Goal: Transaction & Acquisition: Obtain resource

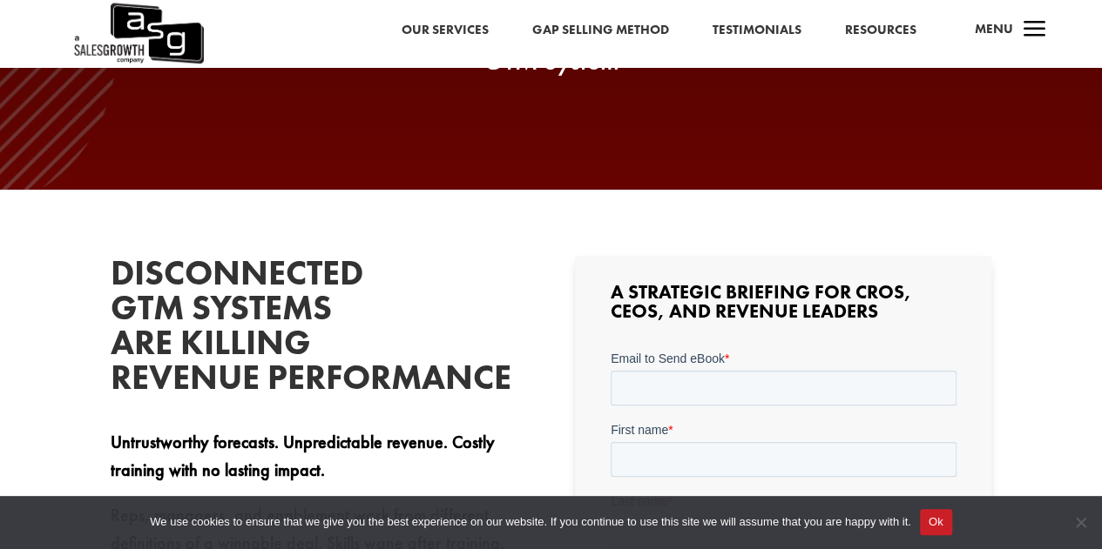
scroll to position [278, 0]
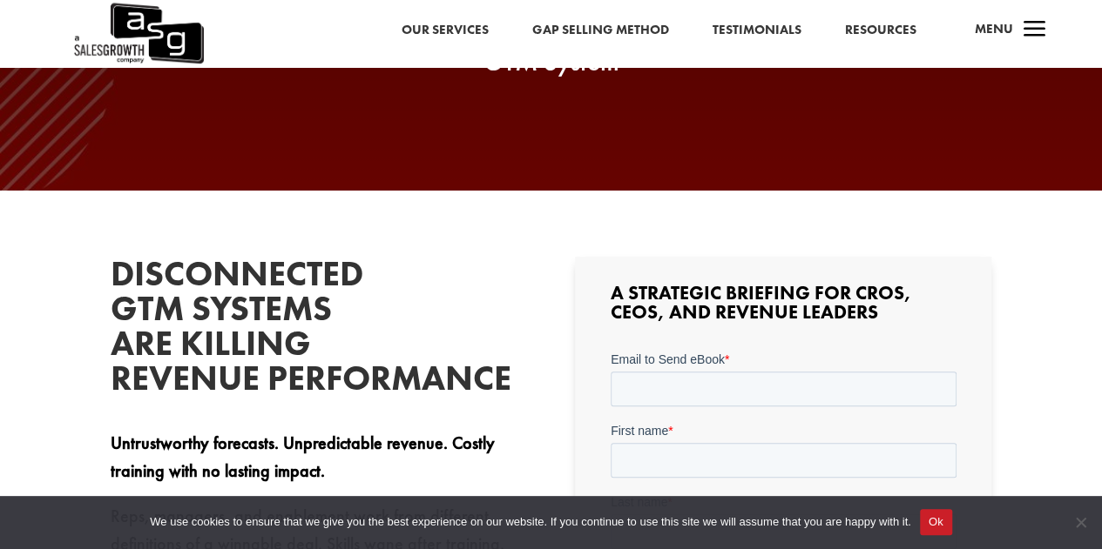
click at [921, 522] on button "Ok" at bounding box center [936, 522] width 32 height 26
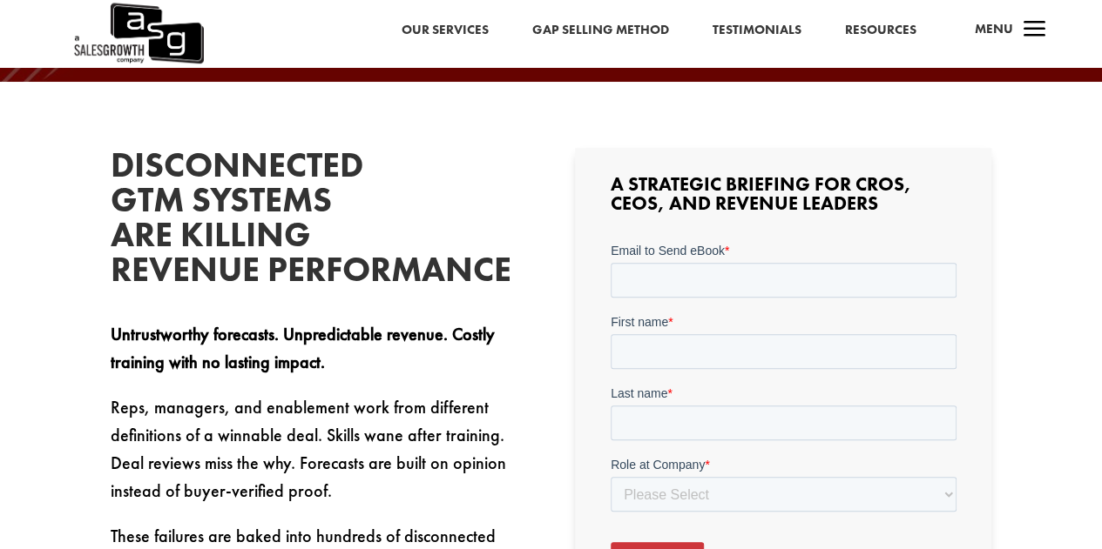
scroll to position [382, 0]
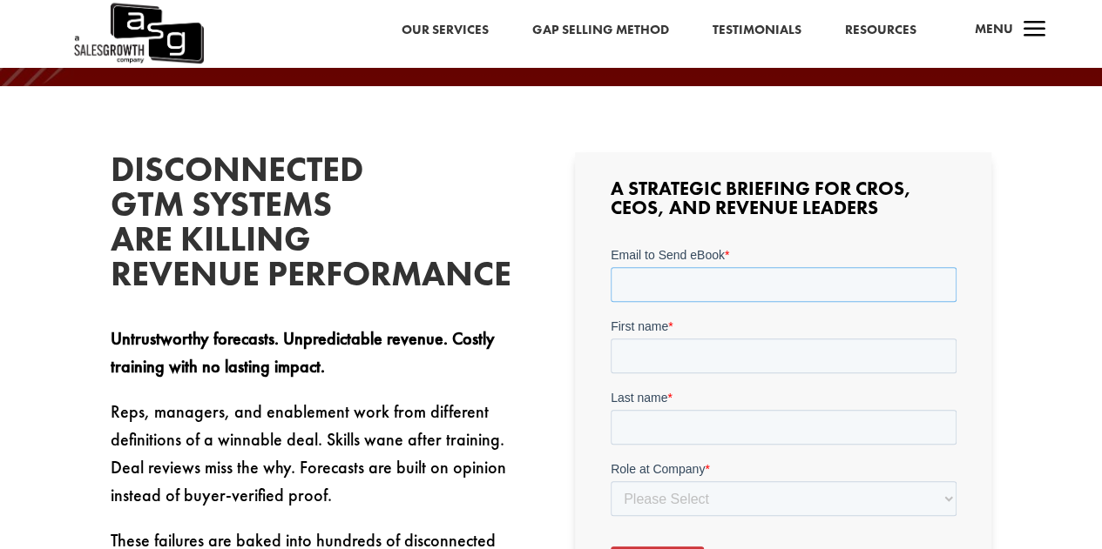
click at [670, 289] on input "Email to Send eBook *" at bounding box center [783, 283] width 346 height 35
click at [690, 350] on div "First name *" at bounding box center [783, 345] width 346 height 56
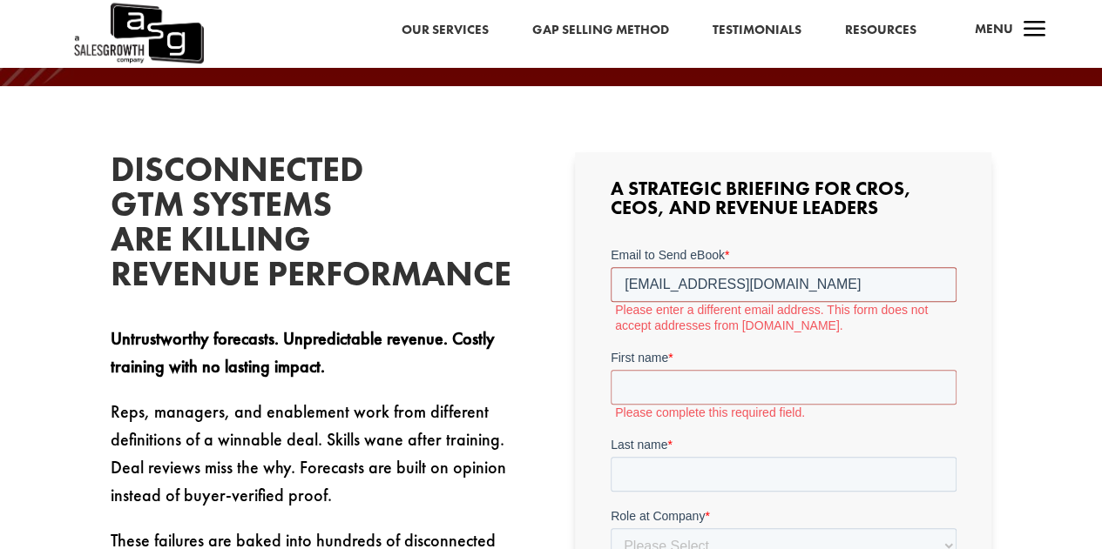
drag, startPoint x: 761, startPoint y: 284, endPoint x: 1213, endPoint y: 558, distance: 528.7
click at [610, 310] on html "Email to Send eBook * [EMAIL_ADDRESS][DOMAIN_NAME] Please enter a different ema…" at bounding box center [783, 451] width 346 height 411
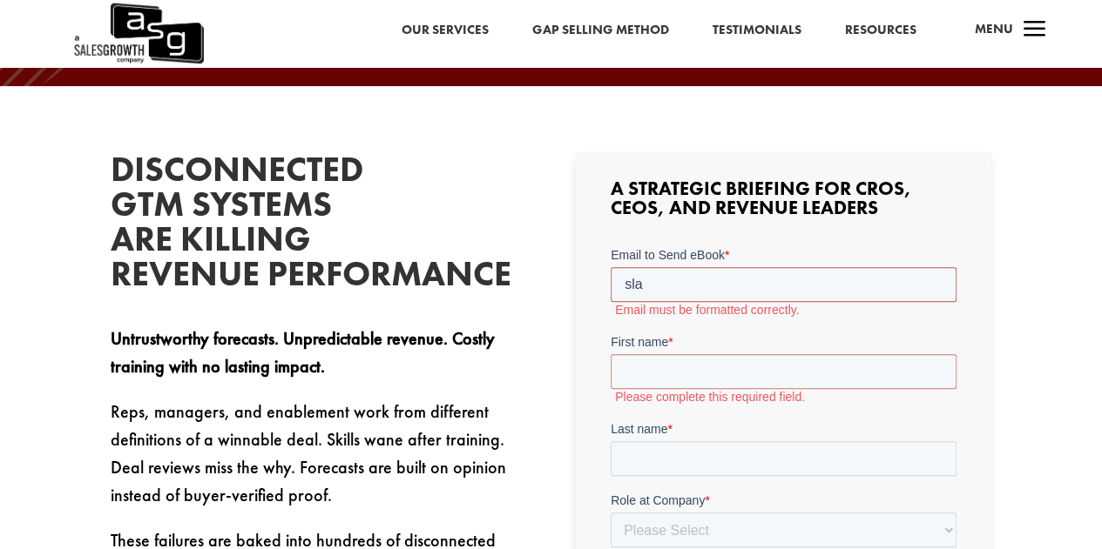
type input "[PERSON_NAME][EMAIL_ADDRESS][PERSON_NAME][DOMAIN_NAME]"
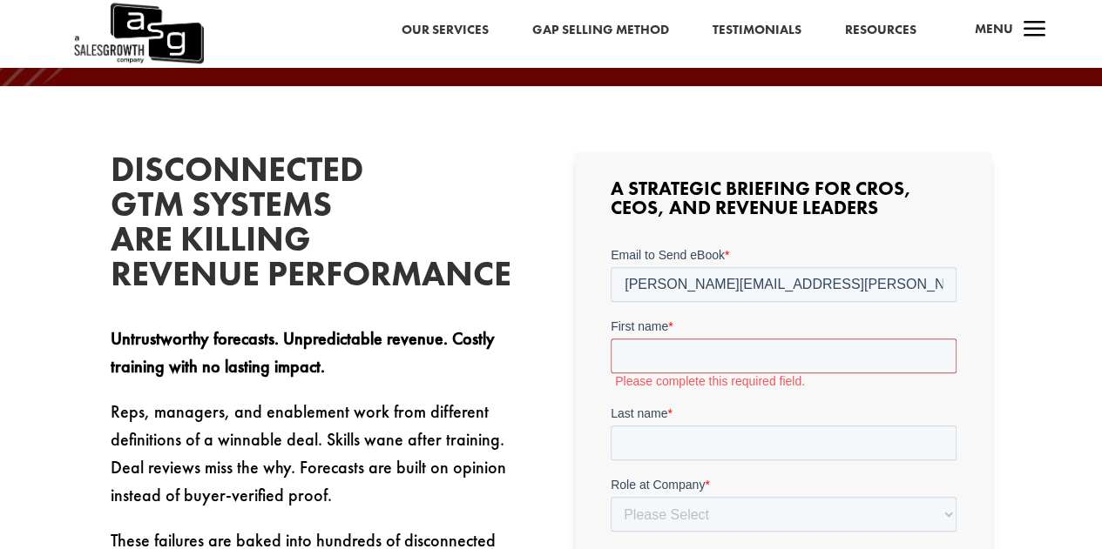
click at [667, 361] on input "First name *" at bounding box center [783, 355] width 346 height 35
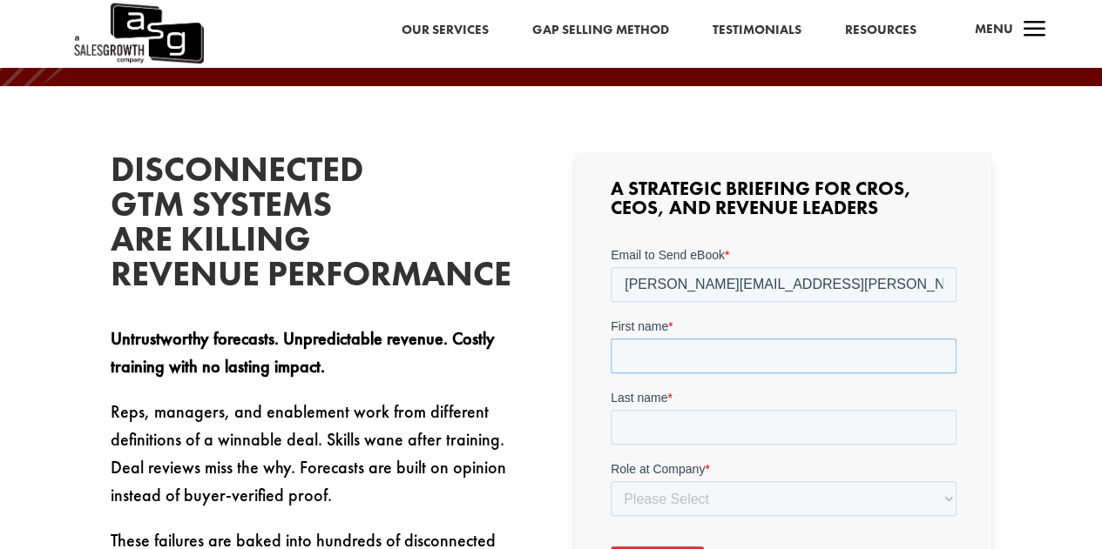
type input "Sladjan"
click at [668, 432] on input "Last name *" at bounding box center [783, 426] width 346 height 35
type input "Cosic"
click at [692, 495] on select "Please Select C-Level (CRO, CSO, etc) Senior Leadership (VP of Sales, VP of Ena…" at bounding box center [783, 498] width 346 height 35
select select "Director/Manager (Sales Director, Regional Sales Manager, etc)"
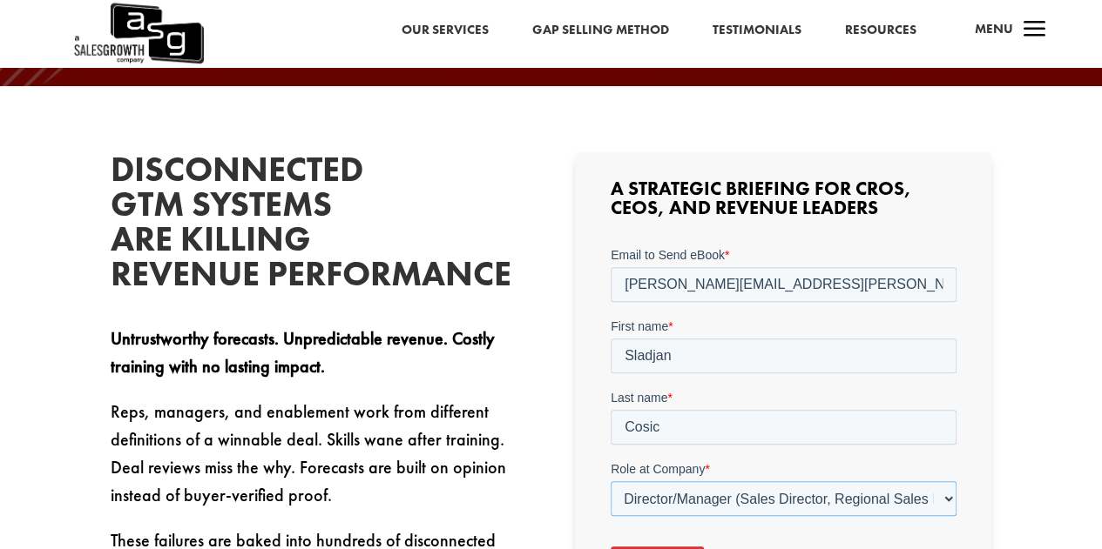
click at [610, 481] on select "Please Select C-Level (CRO, CSO, etc) Senior Leadership (VP of Sales, VP of Ena…" at bounding box center [783, 498] width 346 height 35
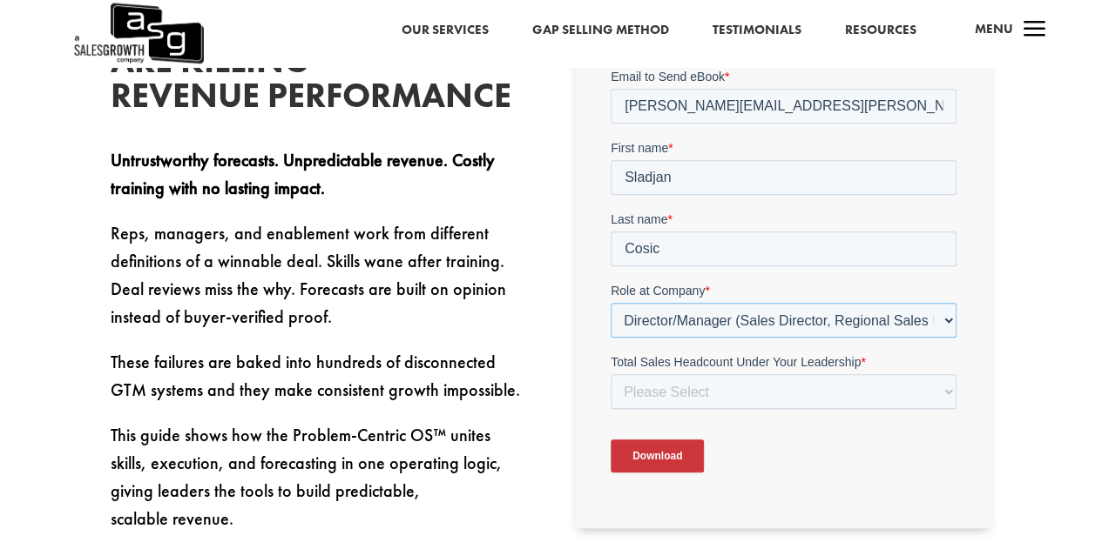
scroll to position [627, 0]
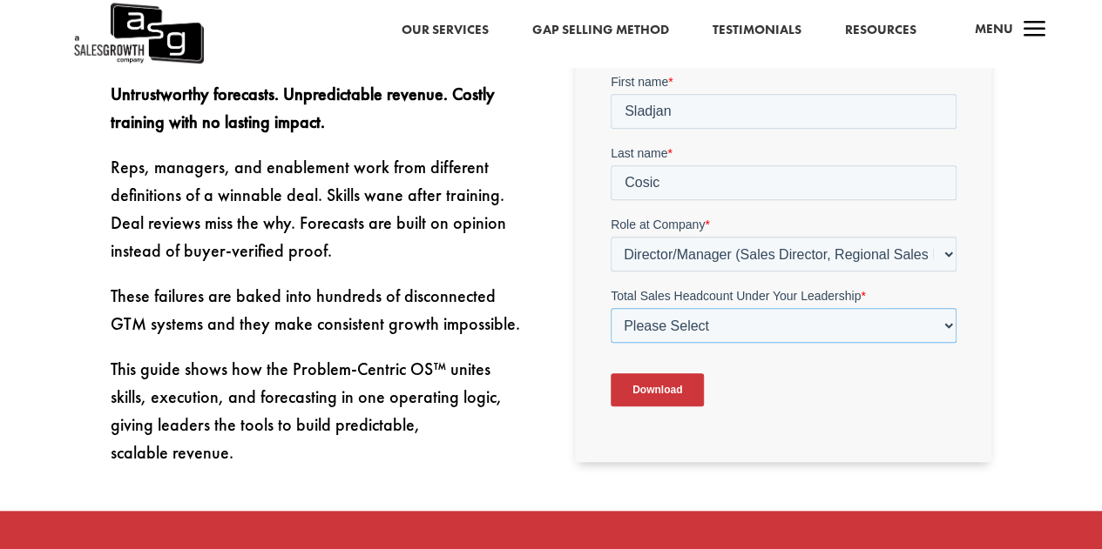
click at [826, 333] on select "Please Select Just Me 1-9 [PHONE_NUMBER] [PHONE_NUMBER]+" at bounding box center [783, 324] width 346 height 35
select select "1-9"
click at [610, 307] on select "Please Select Just Me 1-9 [PHONE_NUMBER] [PHONE_NUMBER]+" at bounding box center [783, 324] width 346 height 35
click at [682, 395] on input "Download" at bounding box center [656, 389] width 93 height 33
